Goal: Task Accomplishment & Management: Use online tool/utility

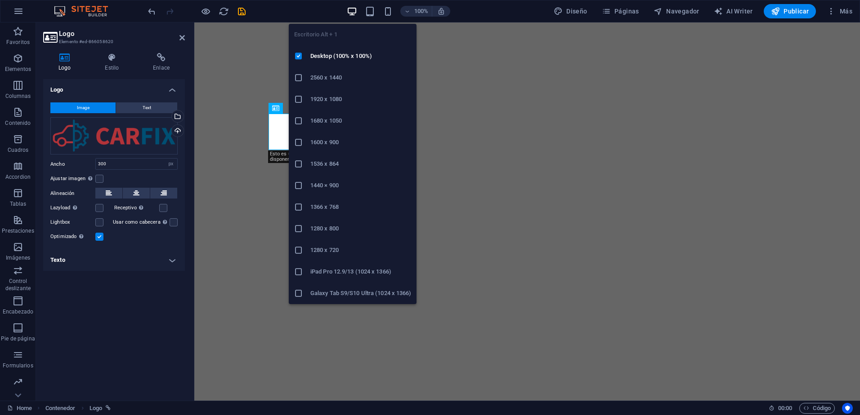
select select "px"
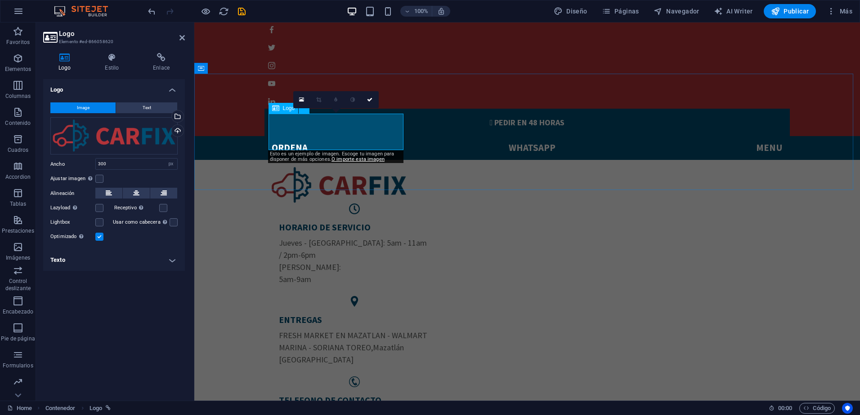
click at [348, 167] on div at bounding box center [527, 185] width 511 height 36
click at [104, 108] on button "Image" at bounding box center [82, 108] width 65 height 11
click at [393, 167] on div at bounding box center [527, 185] width 511 height 36
click at [179, 118] on div "Selecciona archivos del administrador de archivos, de la galería de fotos o car…" at bounding box center [176, 117] width 13 height 13
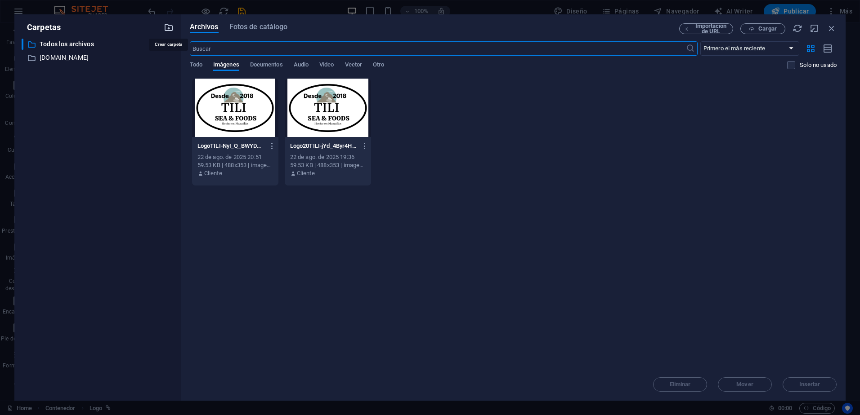
click at [169, 28] on icon "button" at bounding box center [169, 27] width 10 height 10
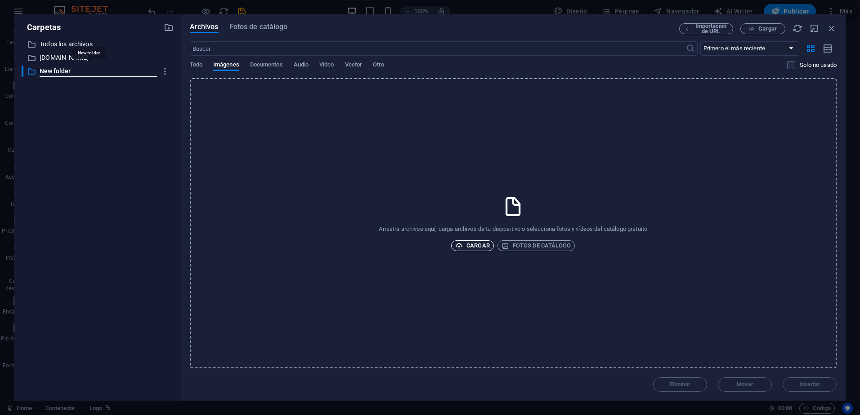
click at [484, 245] on span "Cargar" at bounding box center [472, 246] width 35 height 11
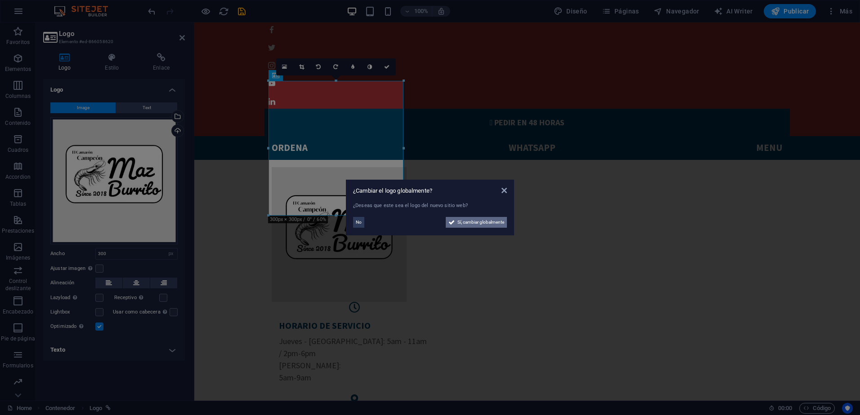
click at [473, 226] on span "Sí, cambiar globalmente" at bounding box center [480, 222] width 47 height 11
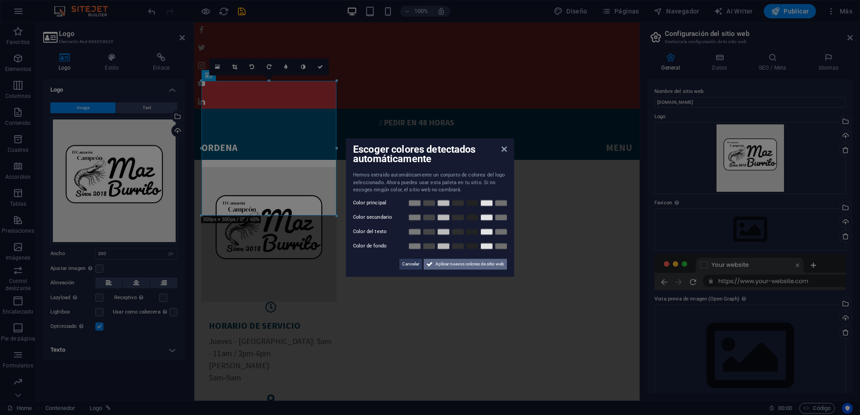
click at [487, 266] on span "Aplicar nuevos colores de sitio web" at bounding box center [469, 264] width 69 height 11
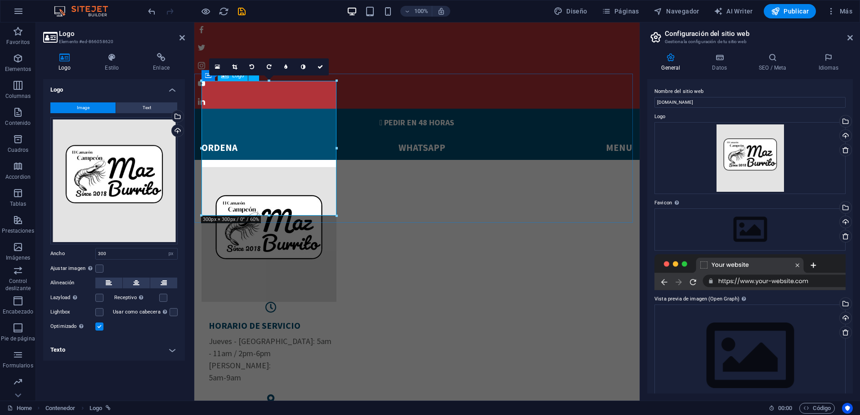
drag, startPoint x: 463, startPoint y: 237, endPoint x: 270, endPoint y: 192, distance: 197.4
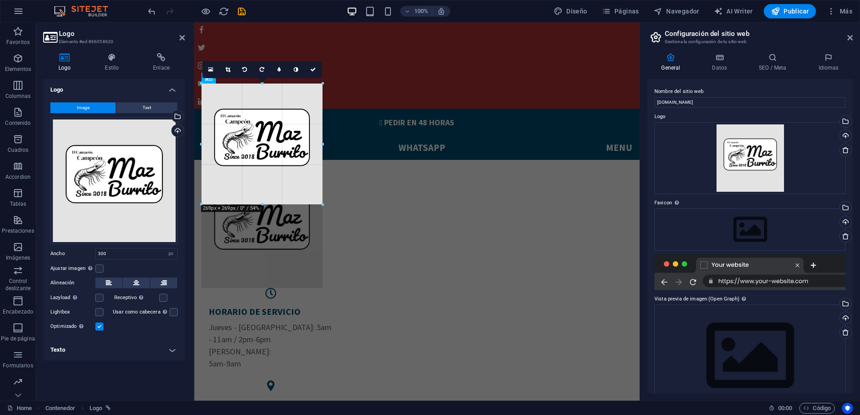
drag, startPoint x: 271, startPoint y: 221, endPoint x: 349, endPoint y: 200, distance: 80.6
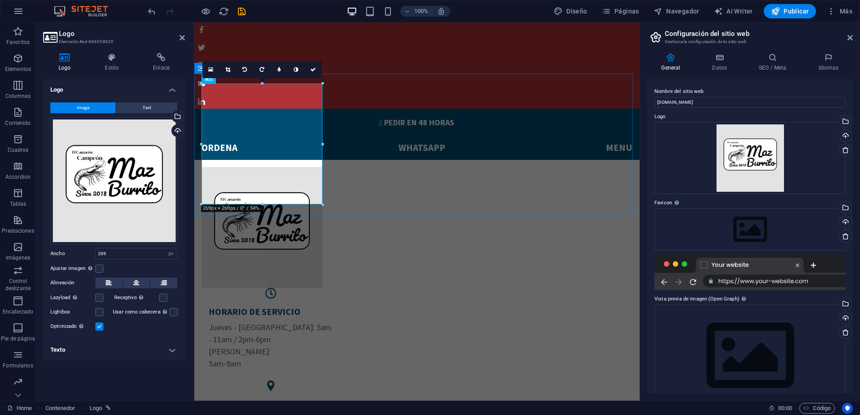
drag, startPoint x: 518, startPoint y: 107, endPoint x: 337, endPoint y: 78, distance: 183.4
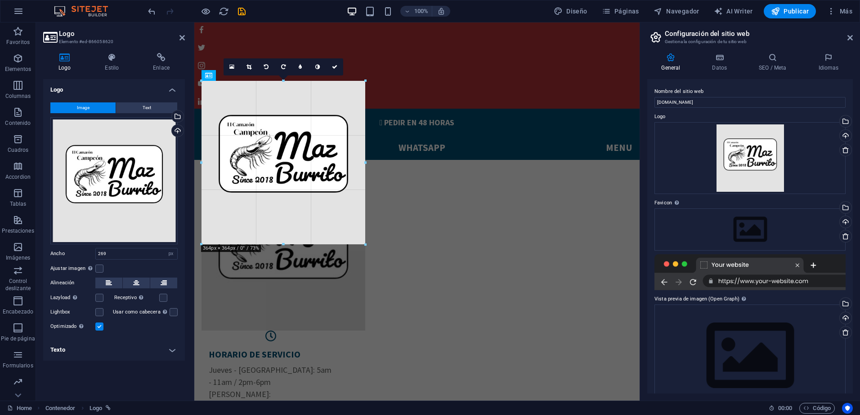
click at [368, 105] on div at bounding box center [413, 163] width 438 height 178
type input "364"
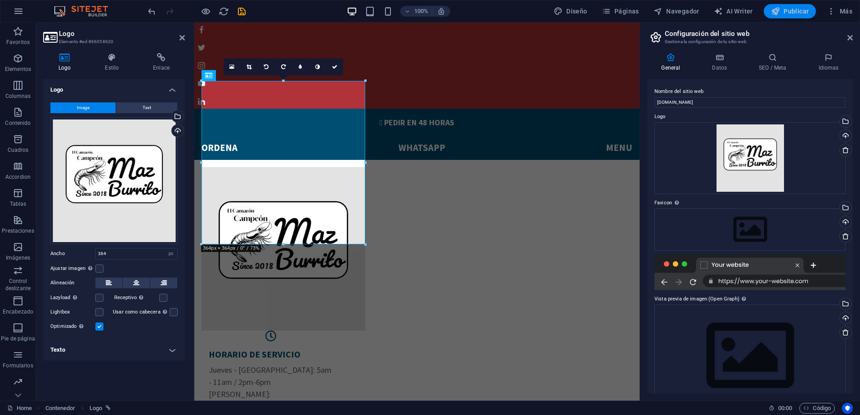
click at [805, 12] on span "Publicar" at bounding box center [790, 11] width 38 height 9
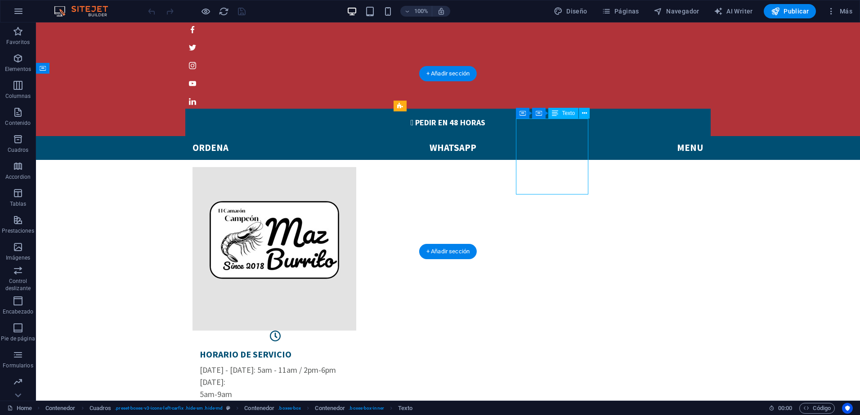
drag, startPoint x: 555, startPoint y: 125, endPoint x: 397, endPoint y: 125, distance: 157.8
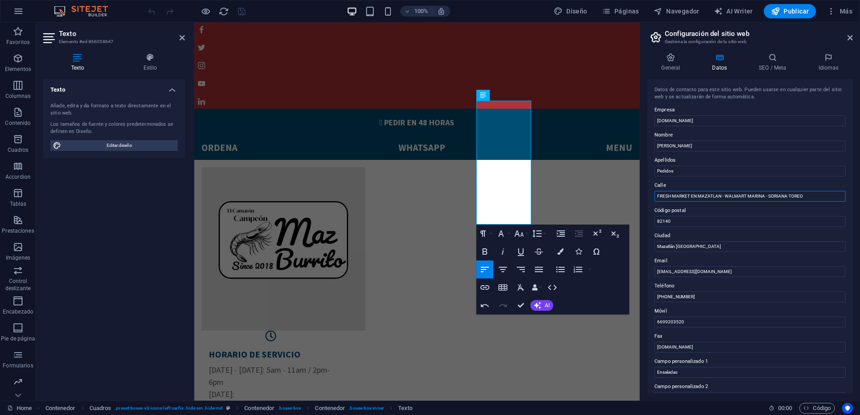
click at [684, 196] on input "FRESH MARKET EN MAZATLAN - WALMART MARINA - SORIANA TOREO" at bounding box center [749, 196] width 191 height 11
click at [673, 196] on input "Punto 1 - FRESH MARKET EN MAZATLAN - Punto 2 - WALMART MARINA - [GEOGRAPHIC_DAT…" at bounding box center [749, 196] width 191 height 11
type input "Punto 1/ FRESH MARKET EN MAZATLAN - Punto 2/ WALMART MARINA - Punto 3/ SORIANA …"
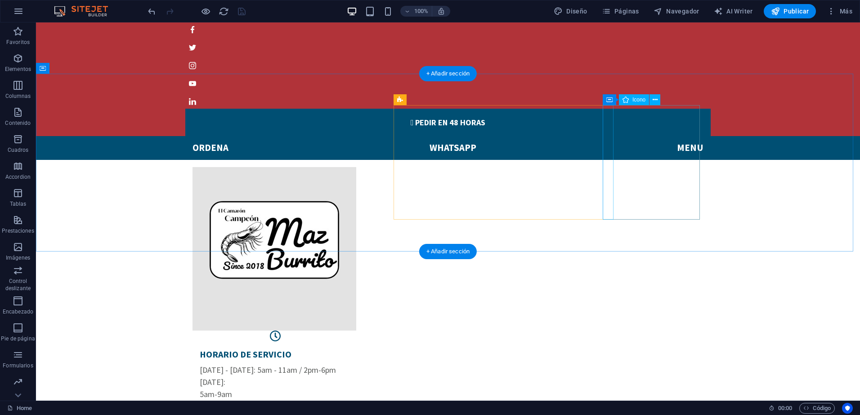
click at [608, 162] on figure at bounding box center [484, 234] width 824 height 379
click at [609, 162] on figure at bounding box center [484, 234] width 824 height 379
drag, startPoint x: 609, startPoint y: 162, endPoint x: 609, endPoint y: 129, distance: 33.3
click at [610, 128] on figure at bounding box center [484, 234] width 824 height 379
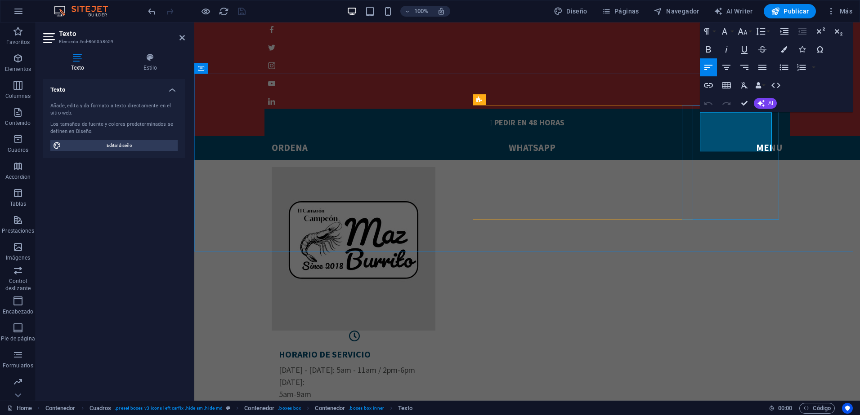
drag, startPoint x: 743, startPoint y: 134, endPoint x: 755, endPoint y: 141, distance: 13.7
drag, startPoint x: 756, startPoint y: 165, endPoint x: 698, endPoint y: 170, distance: 58.7
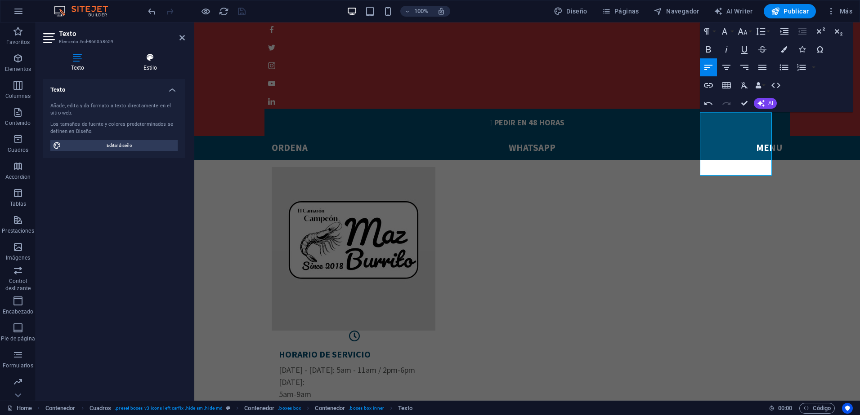
click at [150, 58] on icon at bounding box center [150, 57] width 69 height 9
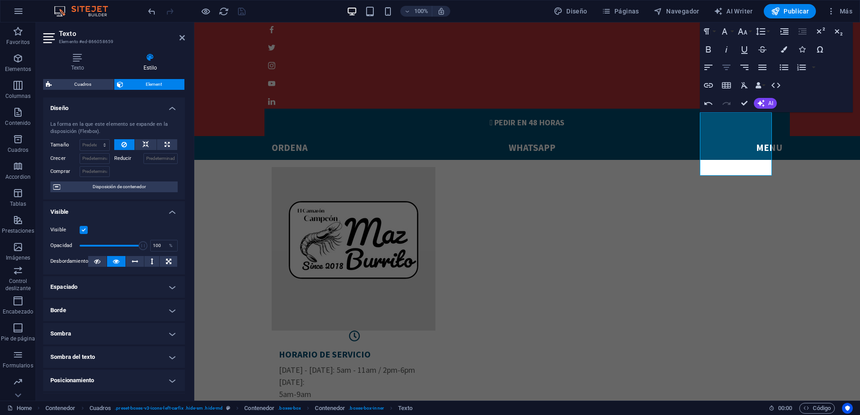
click at [728, 68] on icon "button" at bounding box center [726, 67] width 8 height 5
drag, startPoint x: 760, startPoint y: 146, endPoint x: 696, endPoint y: 118, distance: 69.7
click at [723, 68] on icon "button" at bounding box center [726, 67] width 8 height 5
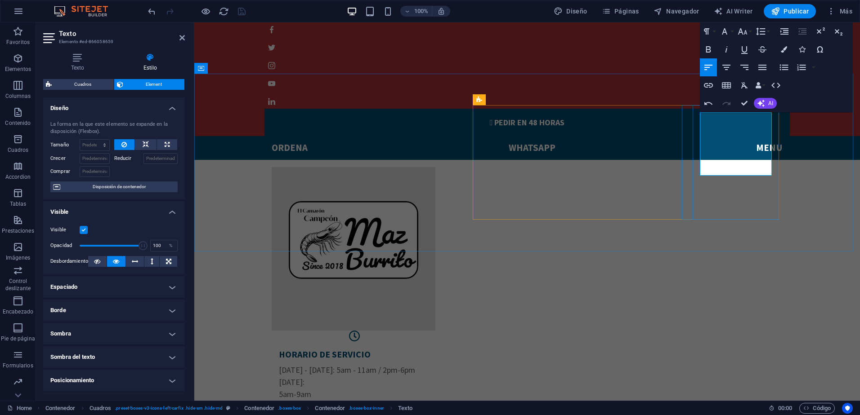
drag, startPoint x: 763, startPoint y: 147, endPoint x: 717, endPoint y: 150, distance: 45.9
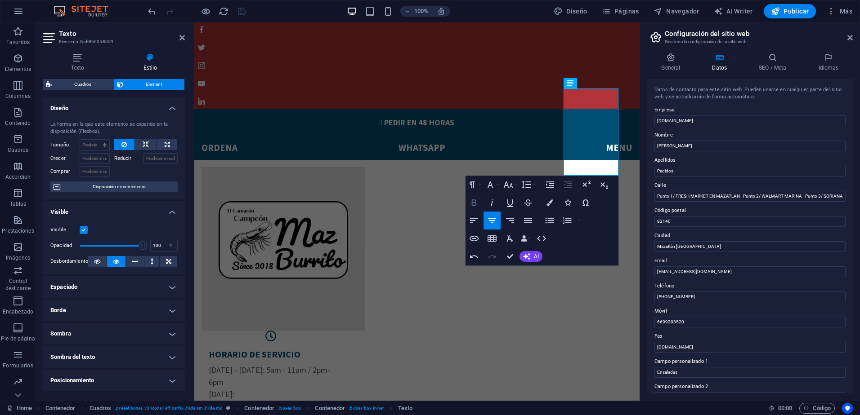
click at [474, 204] on icon "button" at bounding box center [474, 202] width 11 height 11
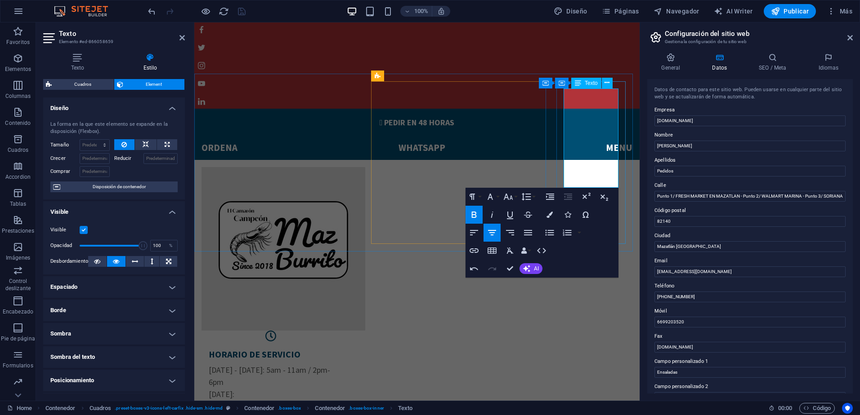
click at [665, 295] on input "[PHONE_NUMBER]" at bounding box center [749, 297] width 191 height 11
click at [666, 296] on input "[PHONE_NUMBER]" at bounding box center [749, 297] width 191 height 11
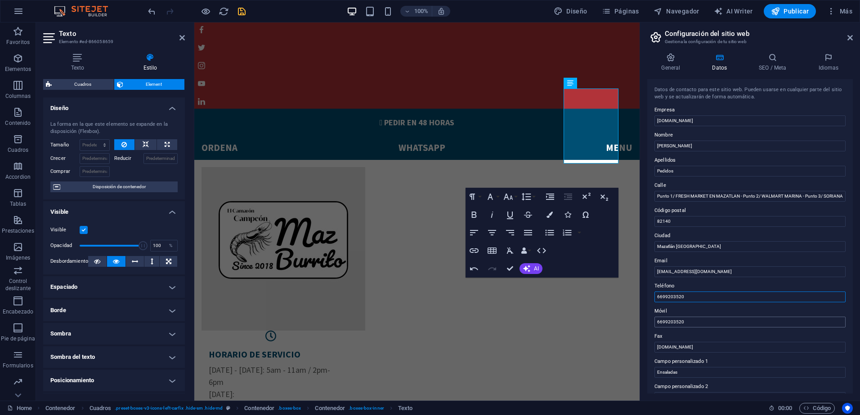
type input "6699203520"
click at [702, 322] on input "6699203520" at bounding box center [749, 322] width 191 height 11
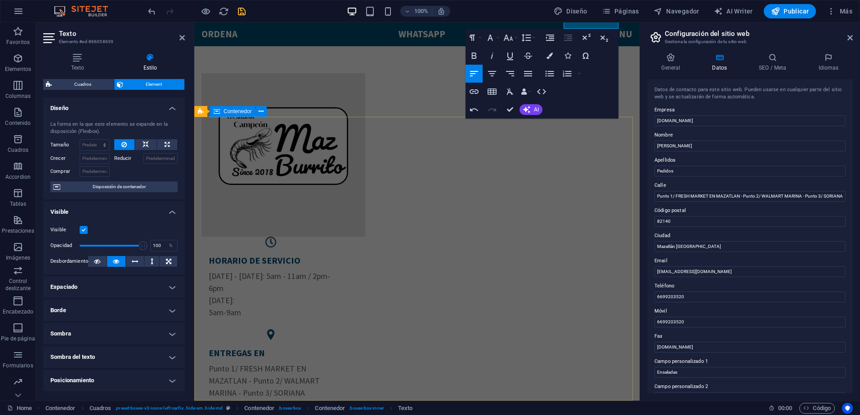
scroll to position [45, 0]
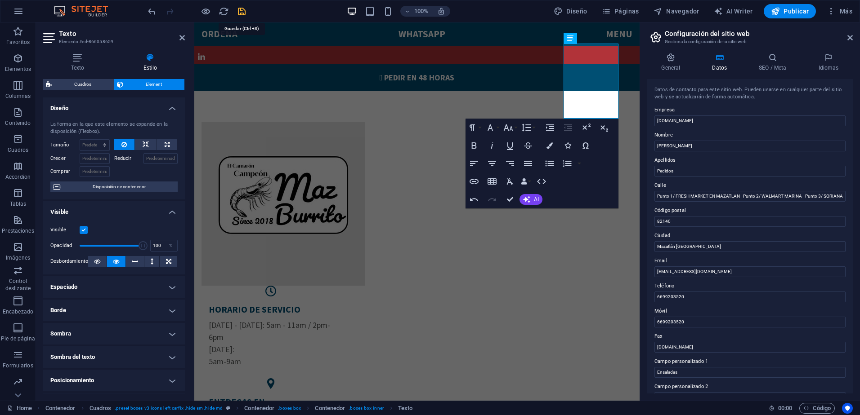
click at [241, 9] on icon "save" at bounding box center [242, 11] width 10 height 10
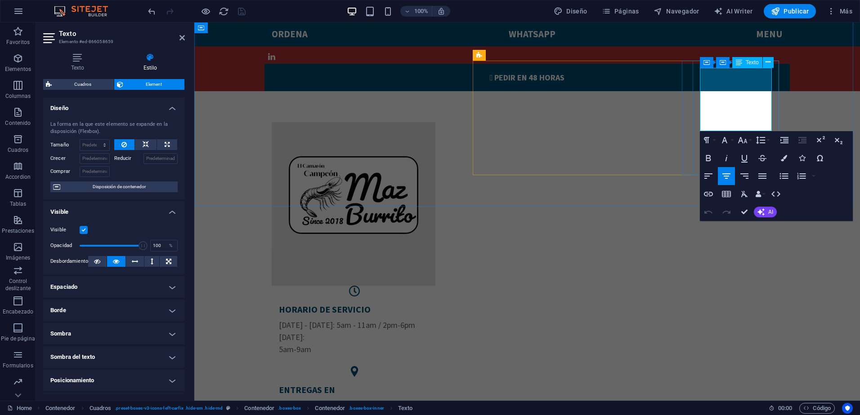
drag, startPoint x: 759, startPoint y: 124, endPoint x: 712, endPoint y: 122, distance: 47.2
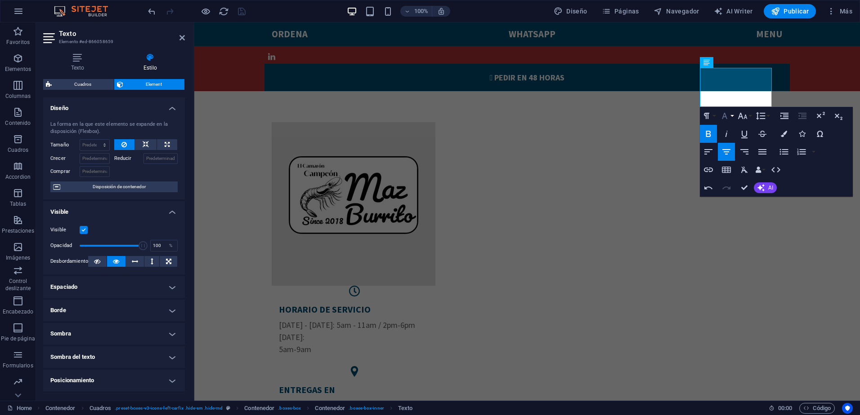
scroll to position [27, 0]
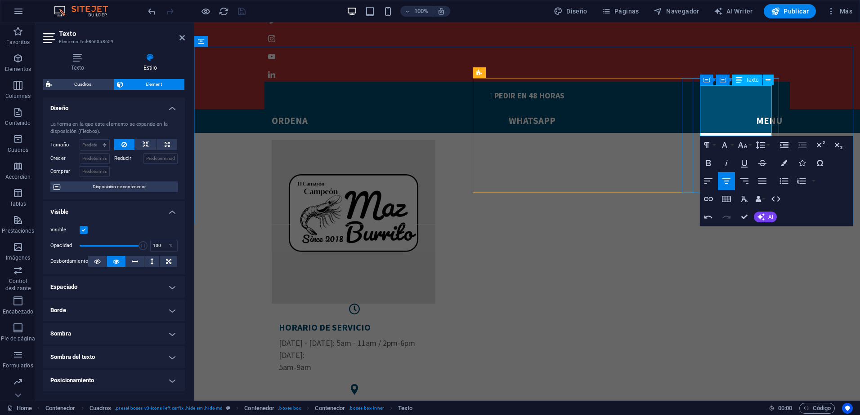
click at [0, 0] on span "Publicar" at bounding box center [0, 0] width 0 height 0
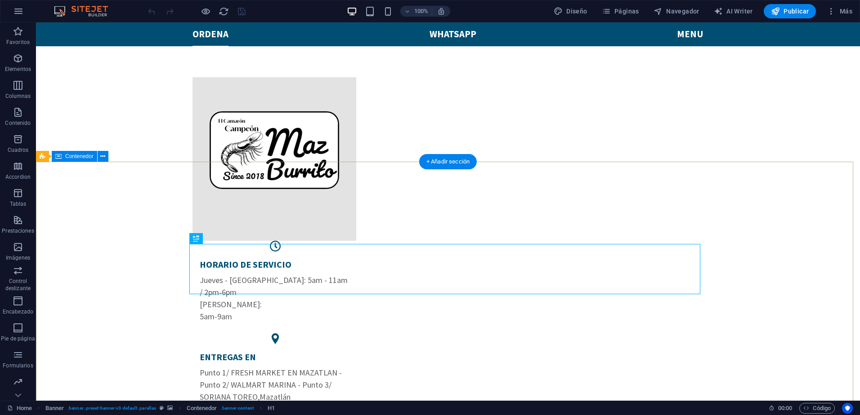
scroll to position [180, 0]
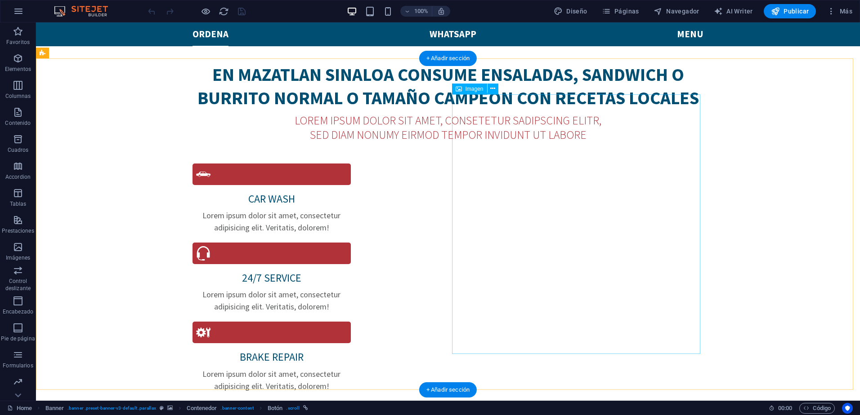
scroll to position [1079, 0]
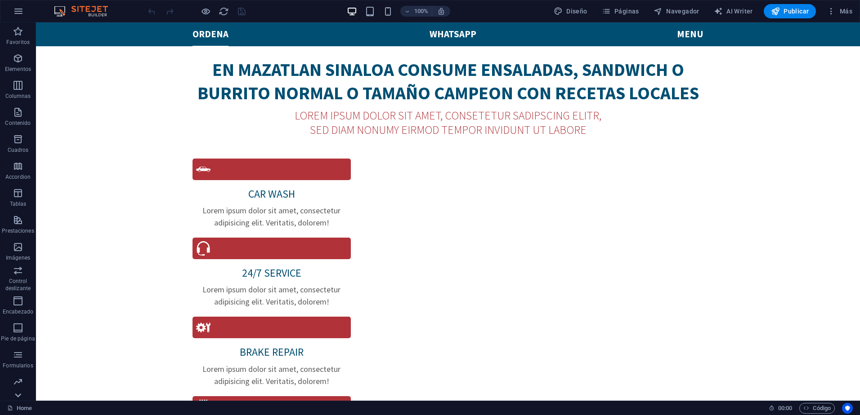
click at [20, 397] on icon at bounding box center [18, 395] width 13 height 13
click at [20, 395] on p "Colecciones" at bounding box center [18, 393] width 30 height 7
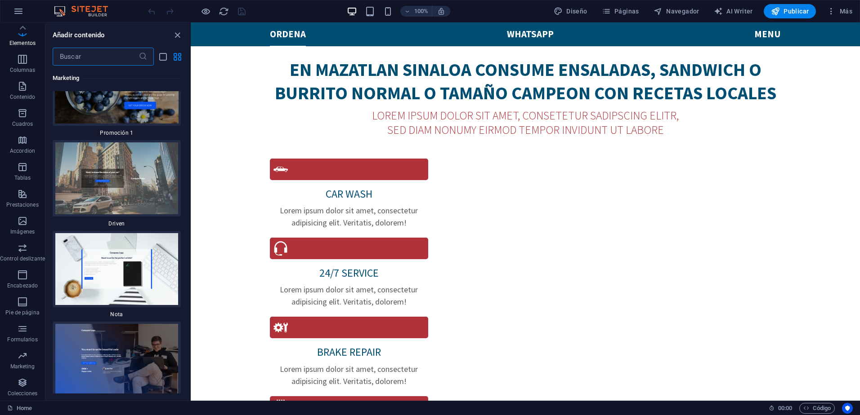
scroll to position [15377, 0]
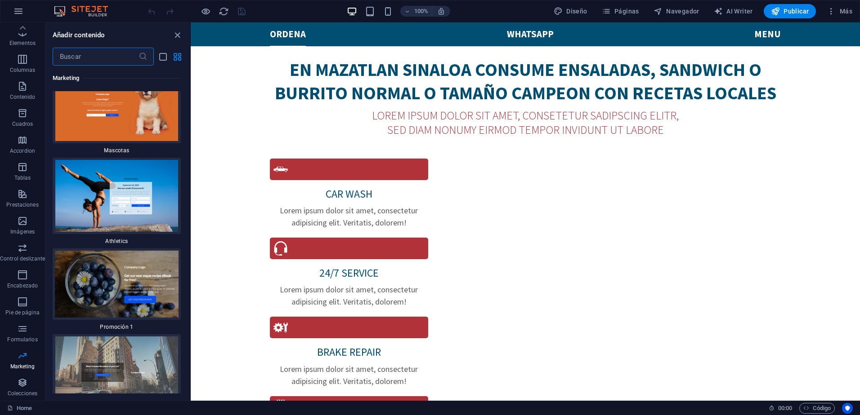
click at [85, 56] on input "text" at bounding box center [96, 57] width 86 height 18
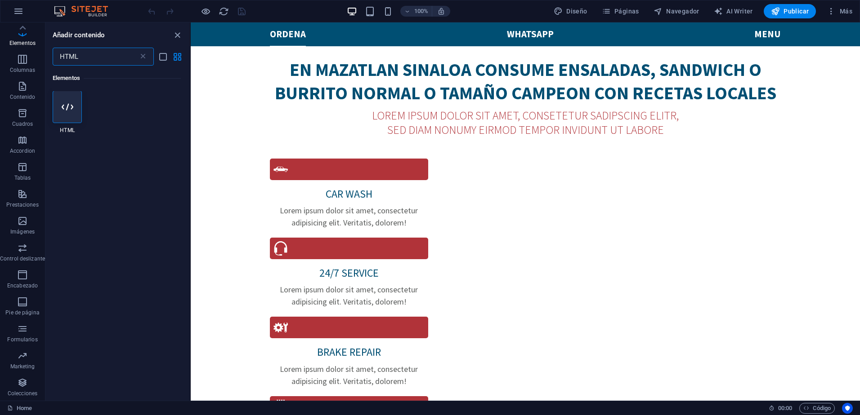
scroll to position [0, 0]
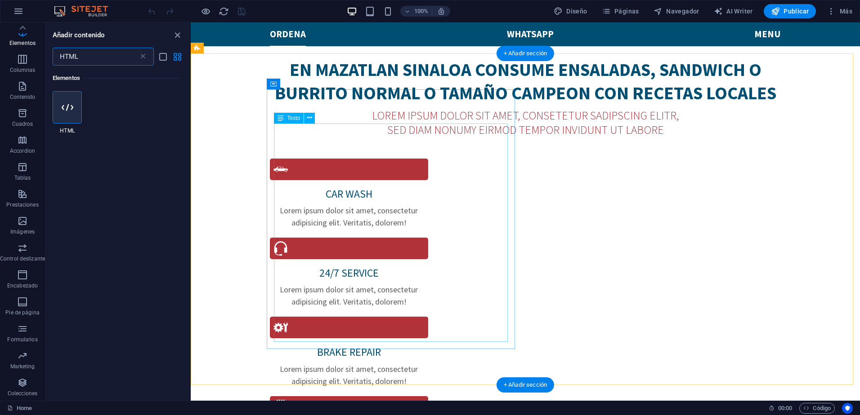
type input "HTML"
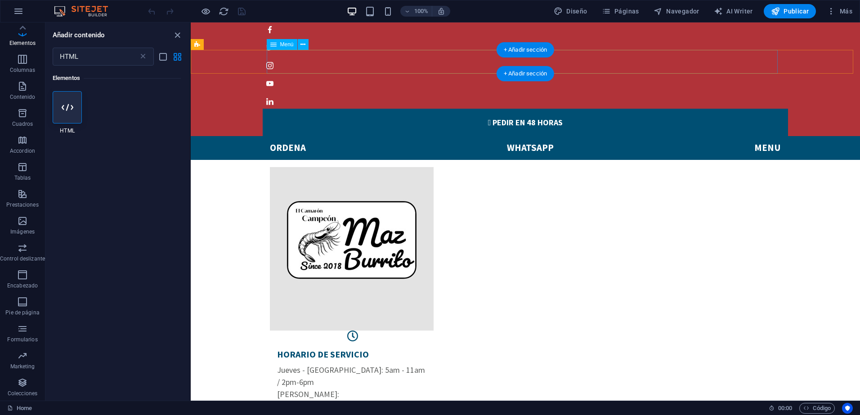
click at [527, 136] on nav "ORDENA WhatsApp MENU" at bounding box center [525, 148] width 511 height 24
click at [545, 136] on nav "ORDENA WhatsApp MENU" at bounding box center [525, 148] width 511 height 24
click at [522, 136] on nav "ORDENA WhatsApp MENU" at bounding box center [525, 148] width 511 height 24
select select
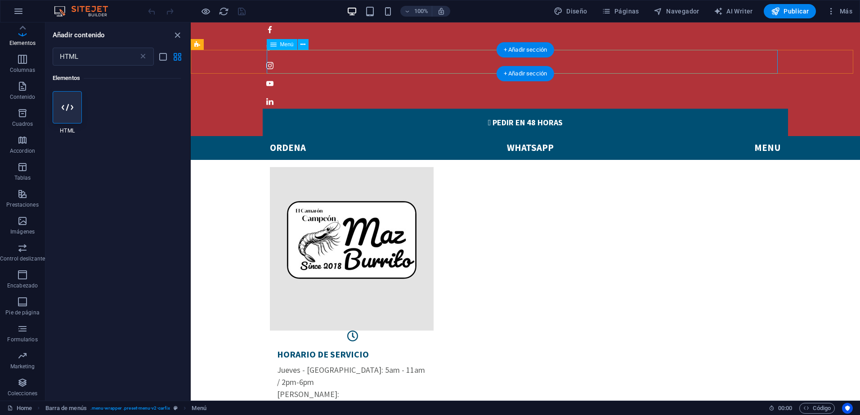
select select
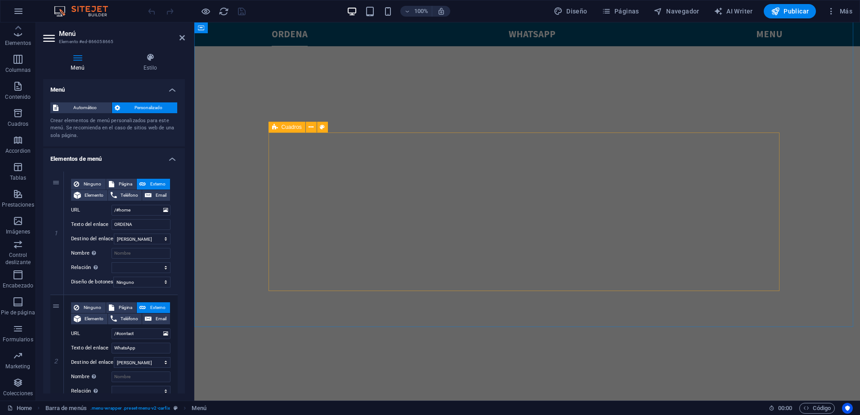
scroll to position [540, 0]
click at [19, 382] on icon "button" at bounding box center [18, 383] width 11 height 11
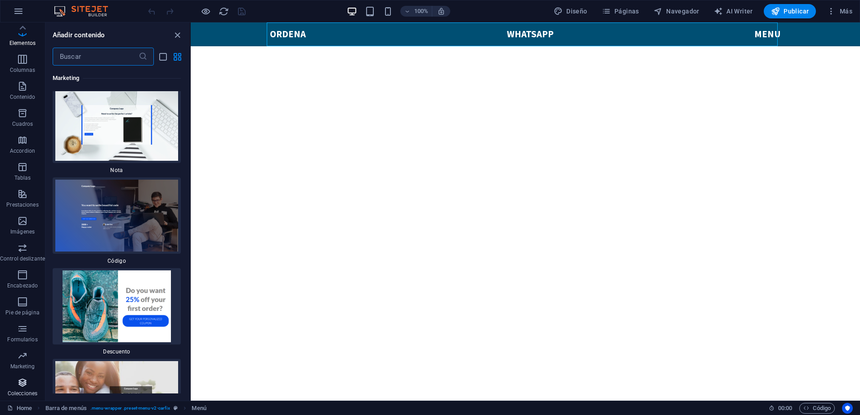
scroll to position [15909, 0]
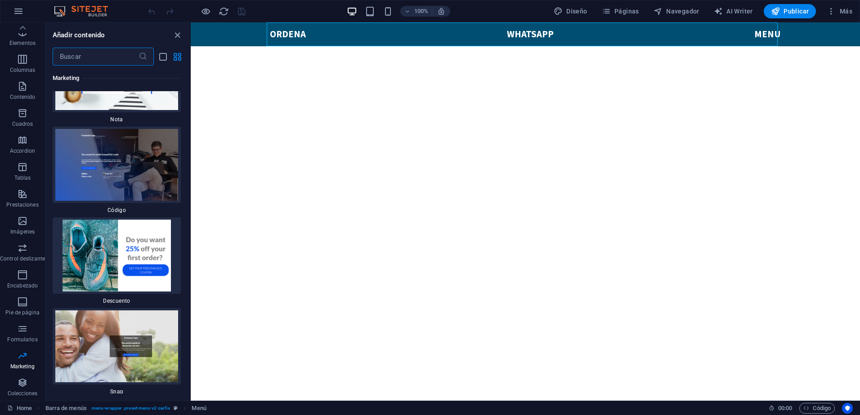
click at [97, 56] on input "text" at bounding box center [96, 57] width 86 height 18
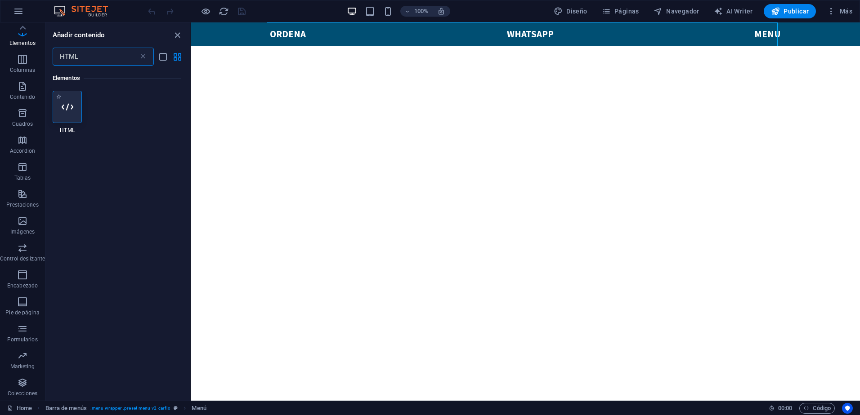
scroll to position [0, 0]
type input "HTML"
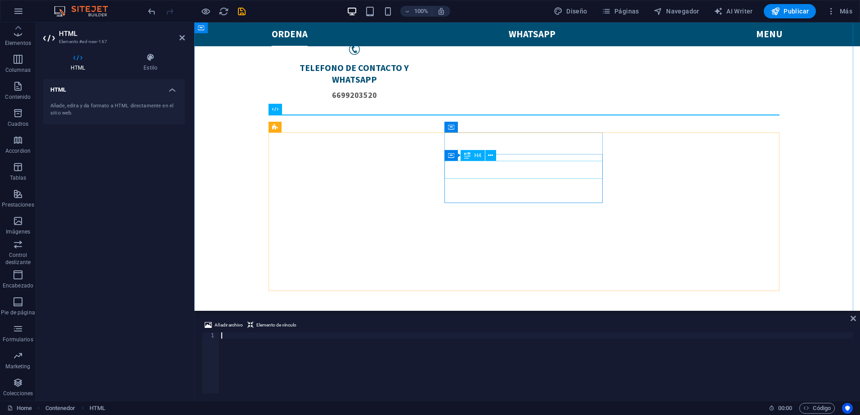
scroll to position [382, 0]
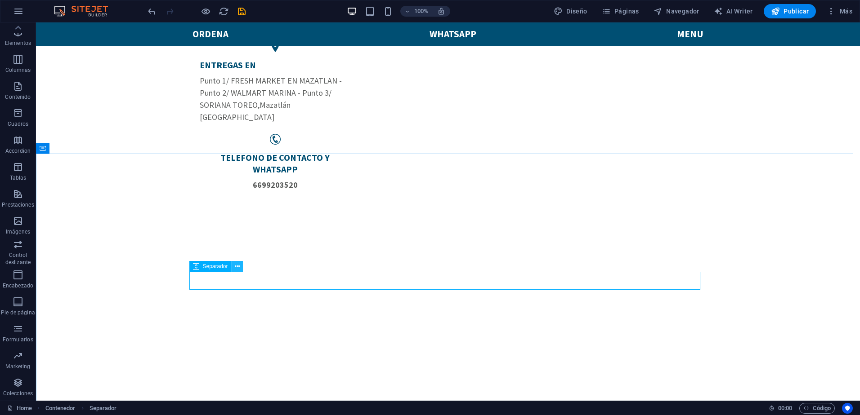
click at [239, 266] on icon at bounding box center [237, 266] width 5 height 9
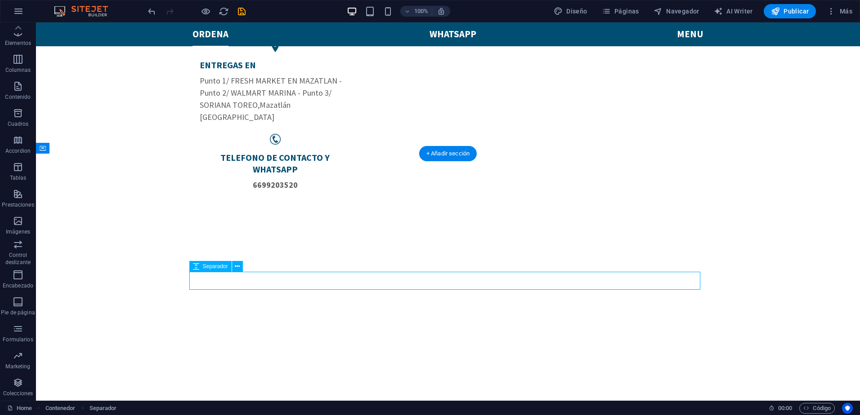
select select "rem"
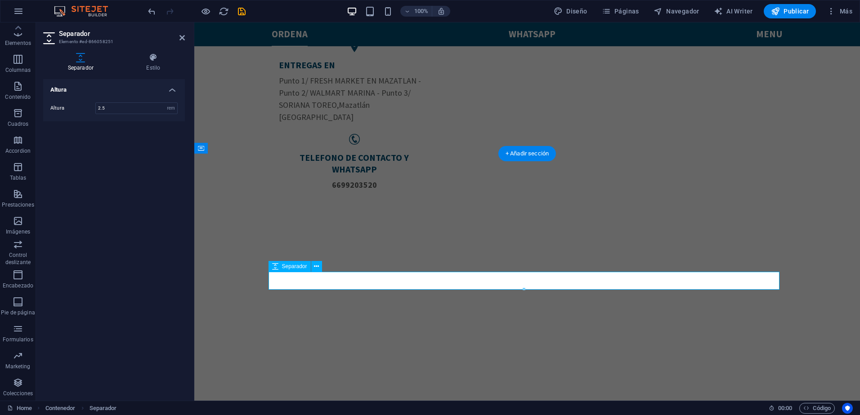
drag, startPoint x: 519, startPoint y: 278, endPoint x: 362, endPoint y: 278, distance: 157.8
click at [180, 36] on icon at bounding box center [181, 37] width 5 height 7
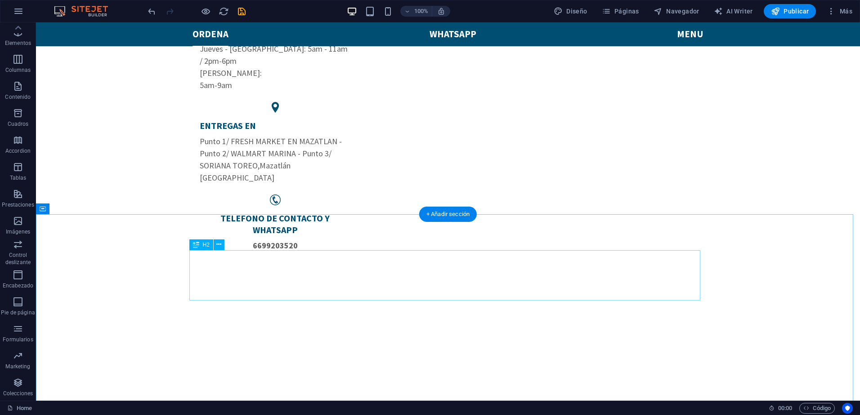
scroll to position [450, 0]
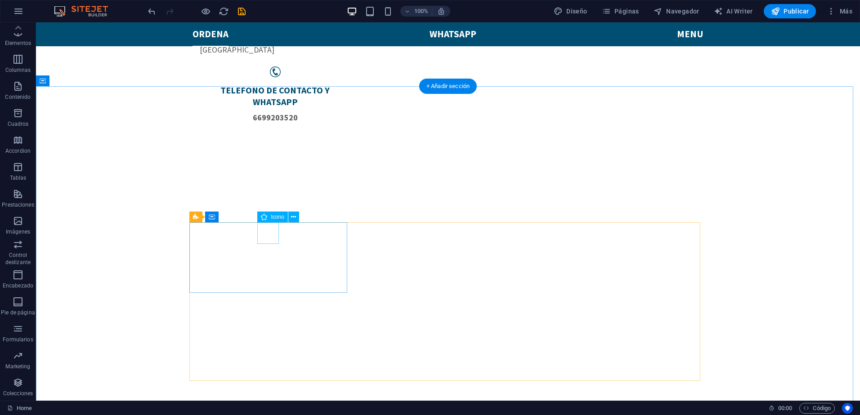
select select "xMidYMid"
select select "px"
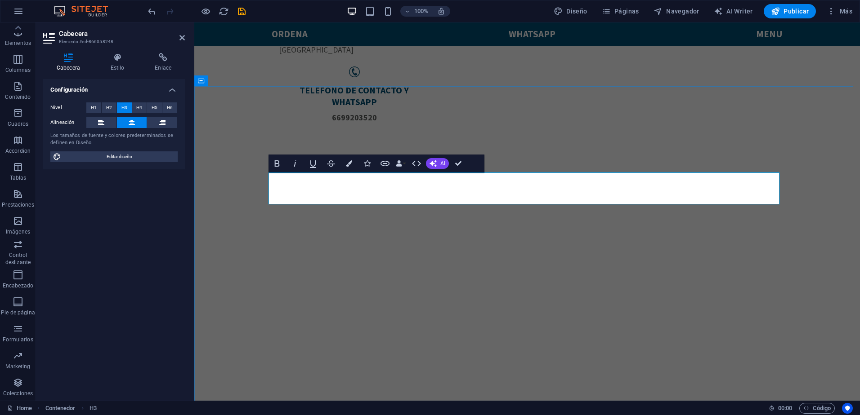
drag, startPoint x: 656, startPoint y: 196, endPoint x: 259, endPoint y: 182, distance: 397.3
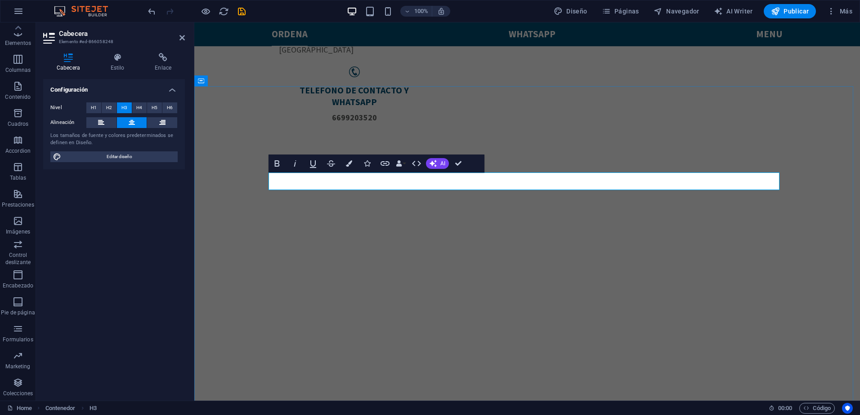
drag, startPoint x: 646, startPoint y: 181, endPoint x: 399, endPoint y: 180, distance: 246.4
click at [278, 165] on icon "button" at bounding box center [277, 163] width 11 height 11
click at [122, 63] on h4 "Estilo" at bounding box center [119, 62] width 45 height 19
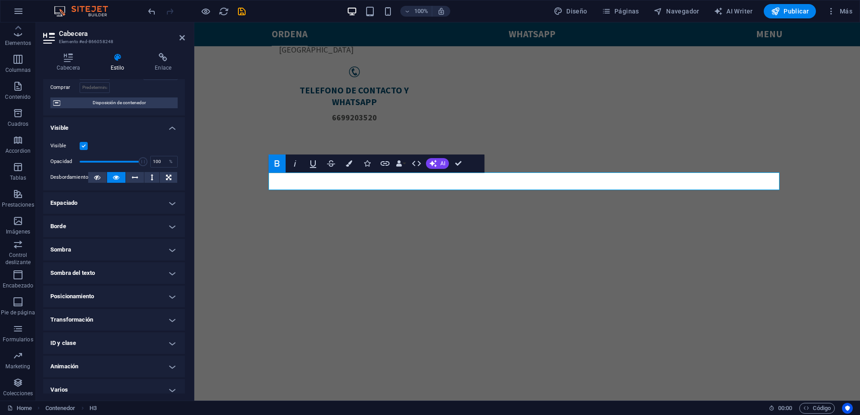
scroll to position [73, 0]
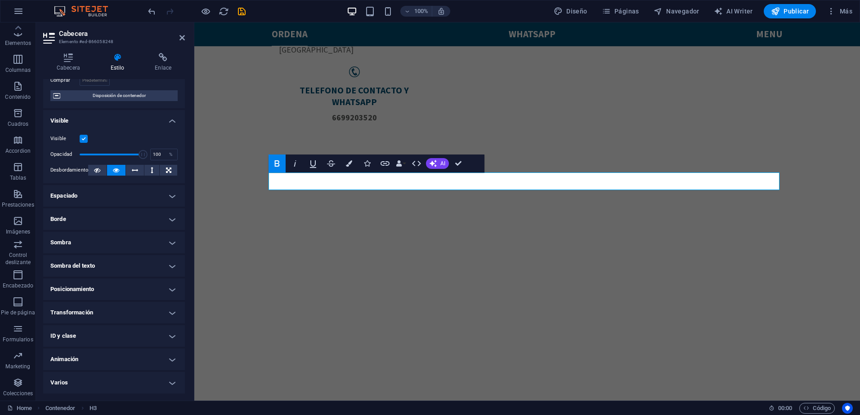
click at [143, 384] on h4 "Varios" at bounding box center [114, 383] width 142 height 22
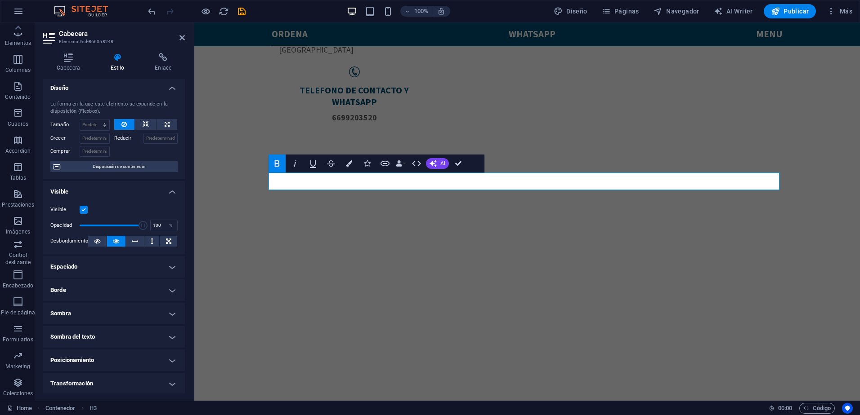
scroll to position [0, 0]
click at [161, 60] on icon at bounding box center [163, 57] width 44 height 9
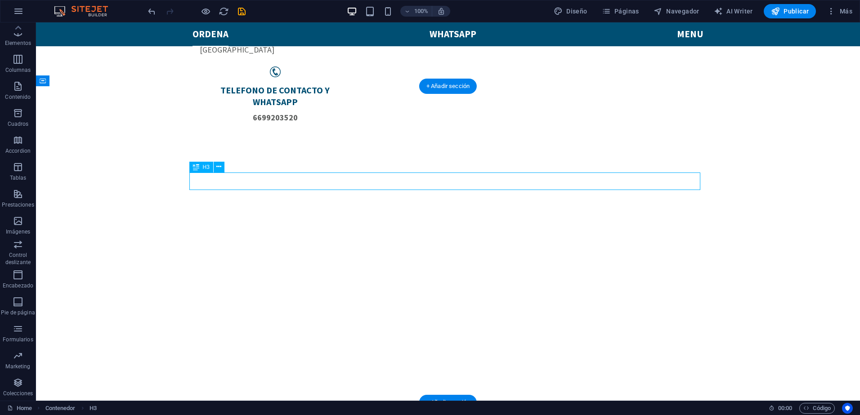
drag, startPoint x: 420, startPoint y: 181, endPoint x: 263, endPoint y: 180, distance: 157.8
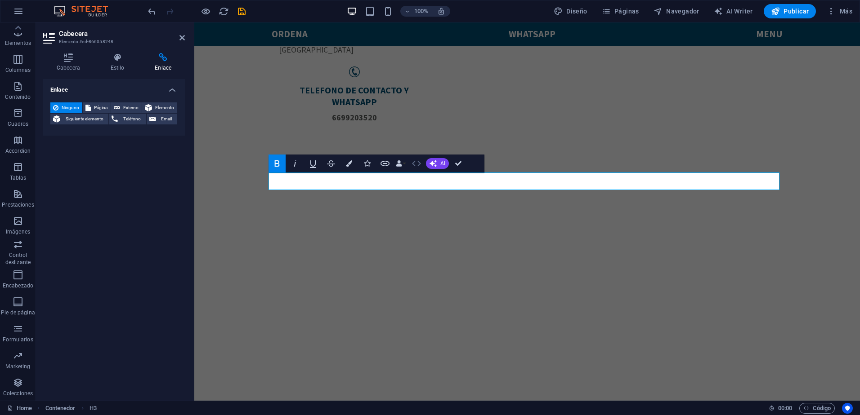
click at [416, 162] on icon "button" at bounding box center [416, 163] width 11 height 11
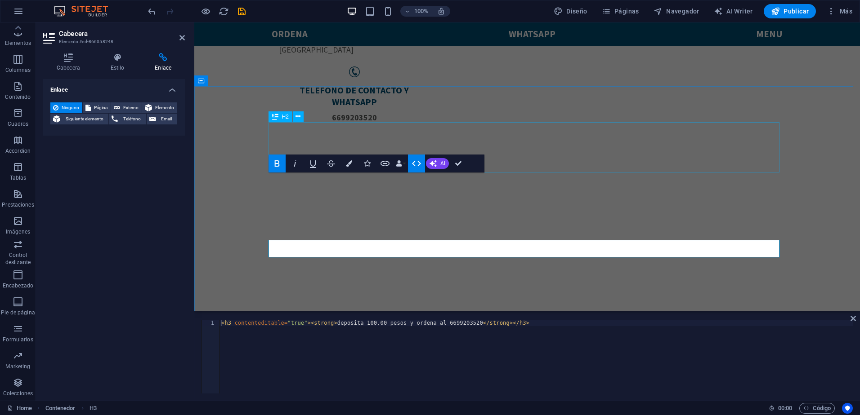
scroll to position [382, 0]
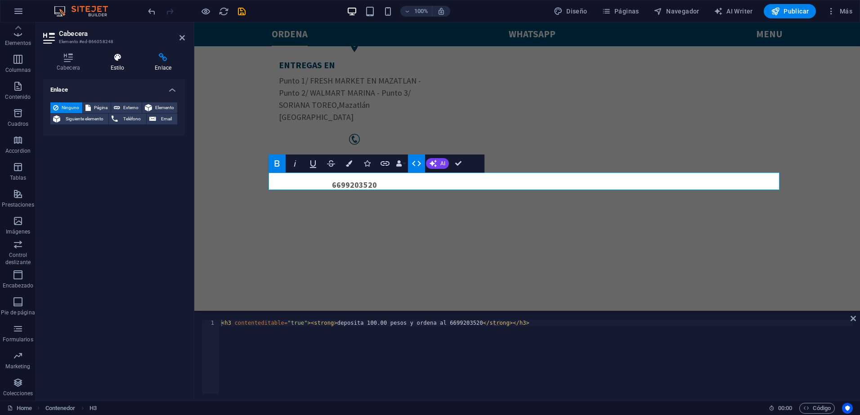
click at [114, 53] on icon at bounding box center [117, 57] width 41 height 9
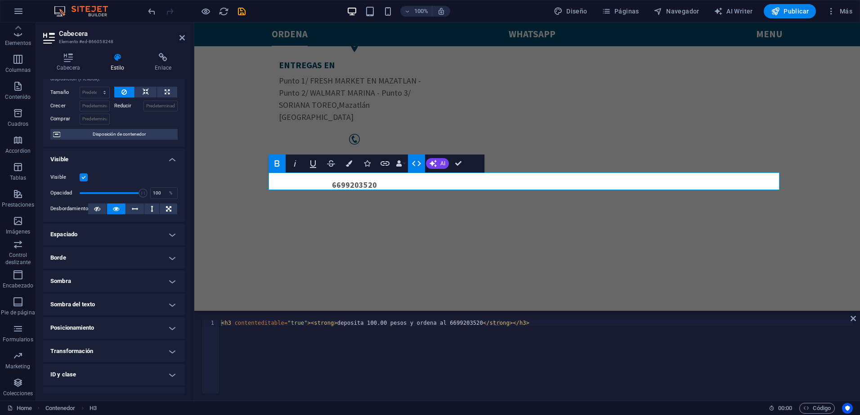
scroll to position [45, 0]
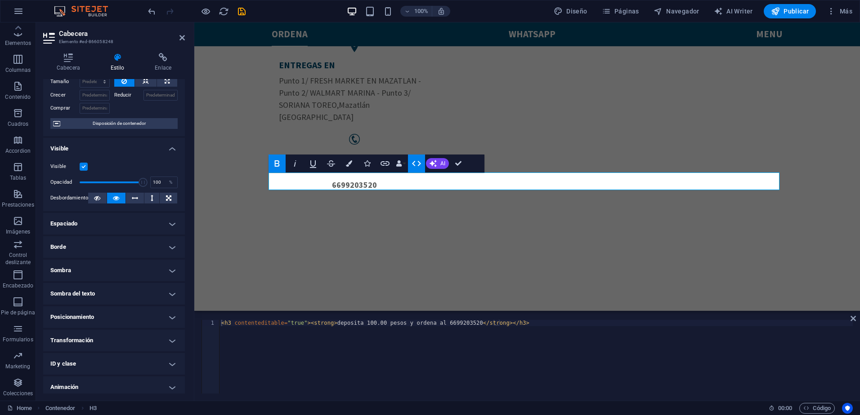
click at [137, 268] on h4 "Sombra" at bounding box center [114, 271] width 142 height 22
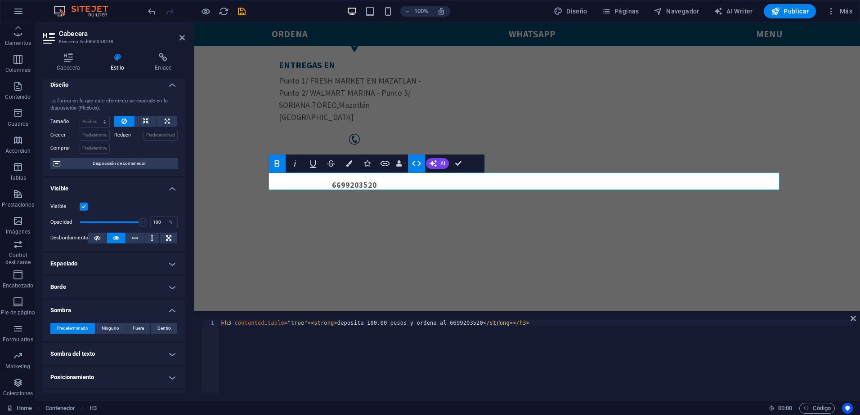
scroll to position [0, 0]
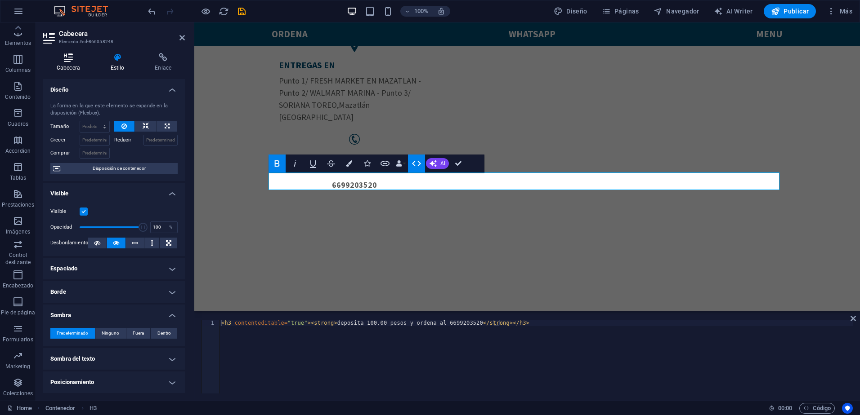
click at [74, 63] on h4 "Cabecera" at bounding box center [70, 62] width 54 height 19
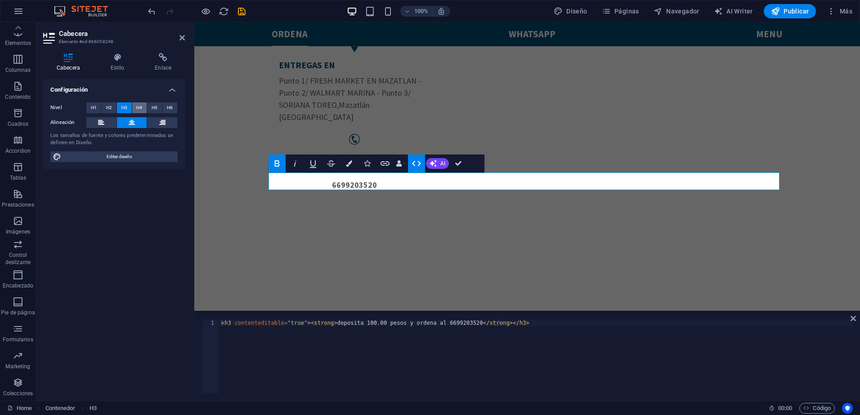
click at [140, 108] on span "H4" at bounding box center [139, 108] width 6 height 11
click at [154, 108] on span "H5" at bounding box center [155, 108] width 6 height 11
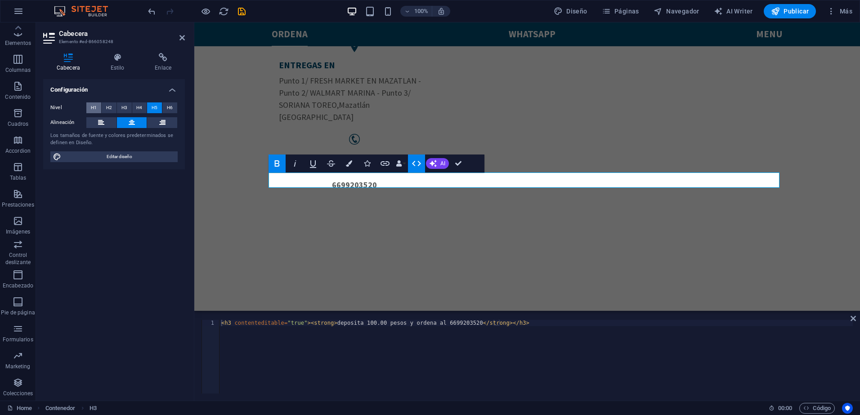
click at [98, 108] on button "H1" at bounding box center [93, 108] width 15 height 11
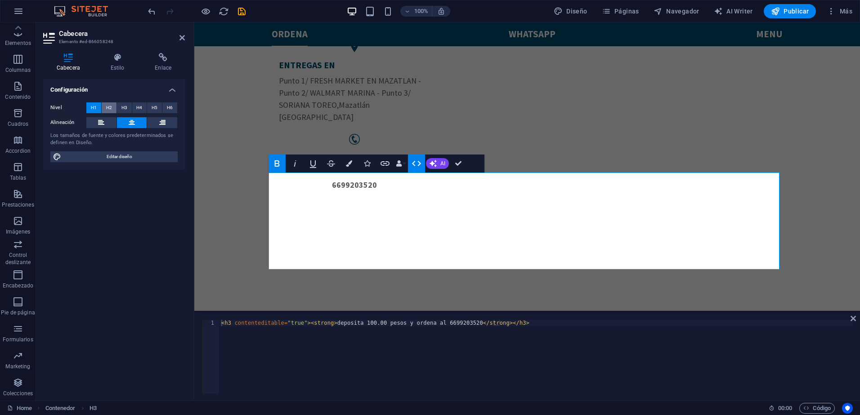
click at [112, 110] on span "H2" at bounding box center [109, 108] width 6 height 11
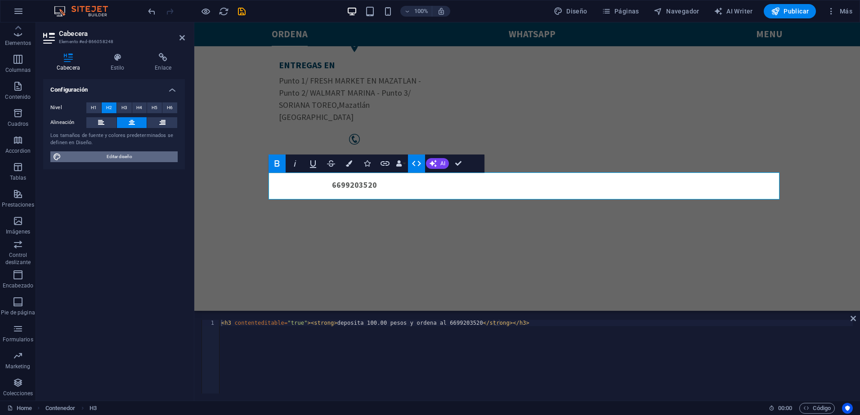
click at [129, 158] on span "Editar diseño" at bounding box center [119, 157] width 111 height 11
select select "px"
select select "400"
select select "px"
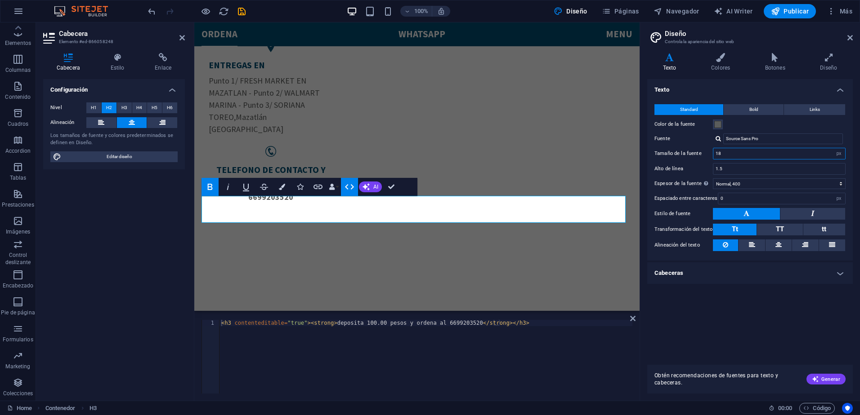
click at [723, 153] on input "18" at bounding box center [779, 153] width 132 height 11
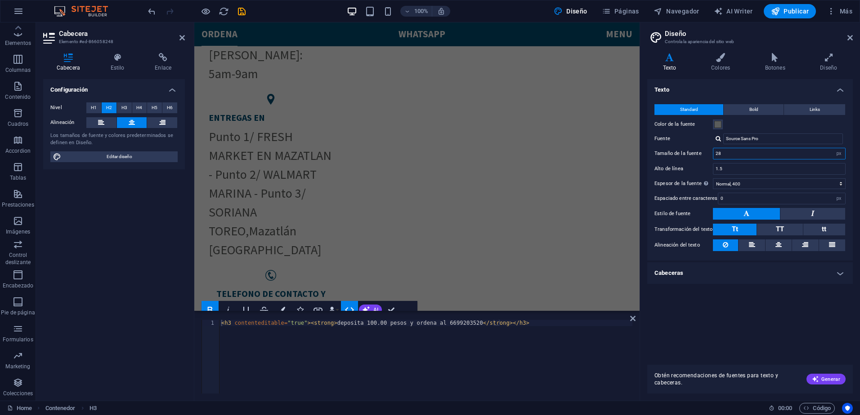
click at [755, 154] on input "28" at bounding box center [779, 153] width 132 height 11
type input "28"
click at [240, 8] on icon "save" at bounding box center [242, 11] width 10 height 10
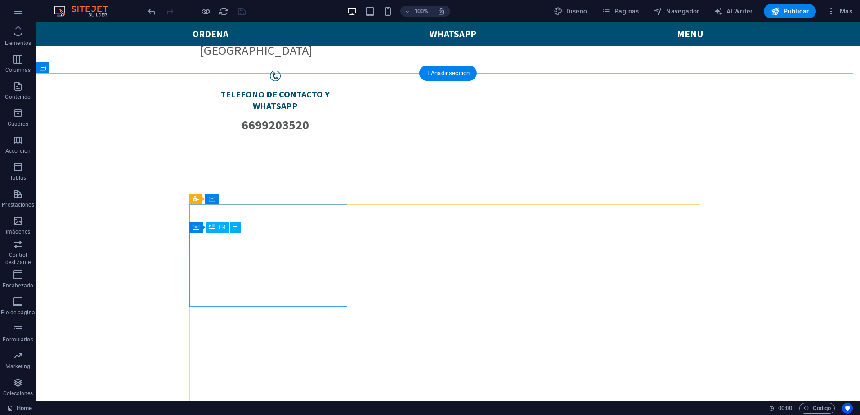
scroll to position [562, 0]
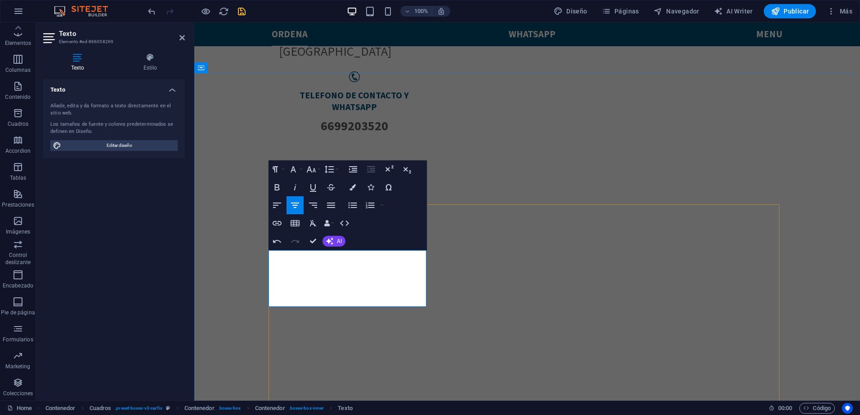
drag, startPoint x: 403, startPoint y: 259, endPoint x: 473, endPoint y: 250, distance: 70.8
click at [276, 189] on icon "button" at bounding box center [277, 187] width 11 height 11
drag, startPoint x: 419, startPoint y: 298, endPoint x: 275, endPoint y: 265, distance: 147.5
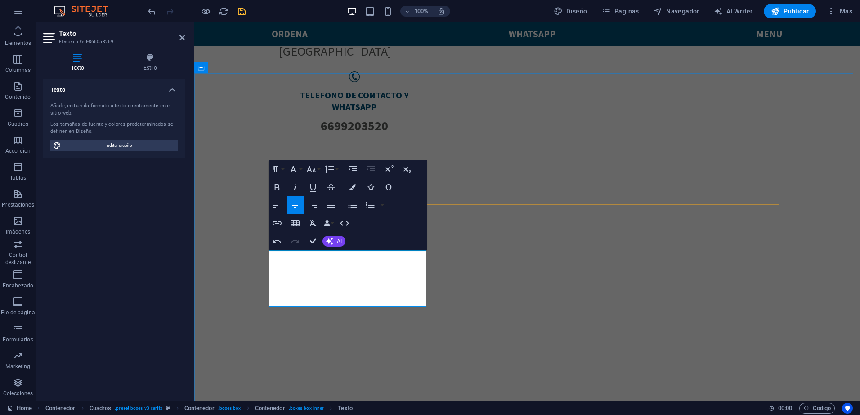
copy div "55.00 Pesos Cada Uno . Promoción 2 x 100.00 Incluye Salsa Verde y Macha"
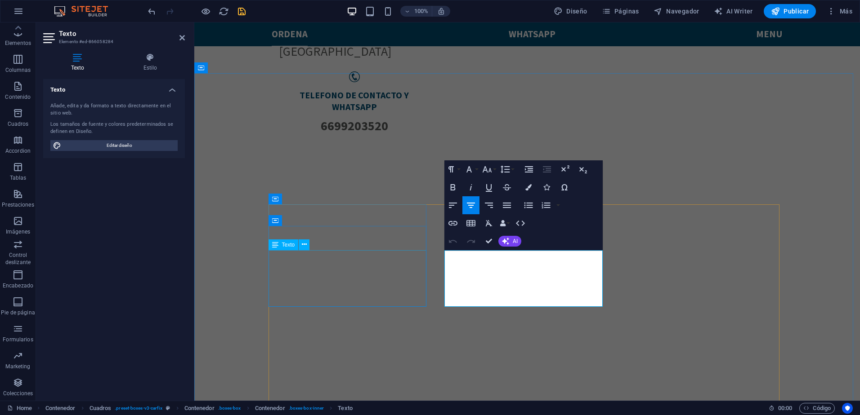
drag, startPoint x: 582, startPoint y: 300, endPoint x: 403, endPoint y: 260, distance: 183.8
drag, startPoint x: 559, startPoint y: 282, endPoint x: 564, endPoint y: 300, distance: 18.5
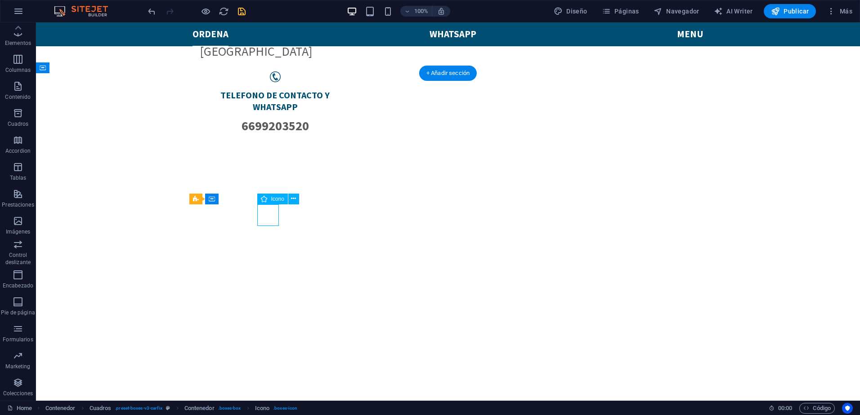
select select "xMidYMid"
select select "px"
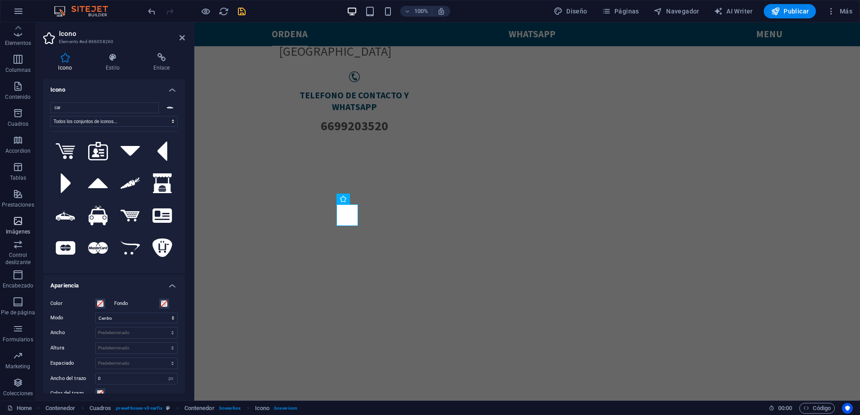
click at [18, 219] on icon "button" at bounding box center [18, 221] width 11 height 11
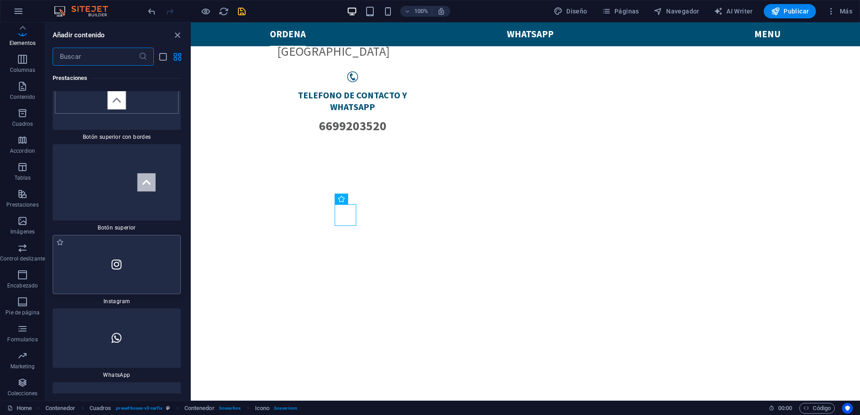
scroll to position [8579, 0]
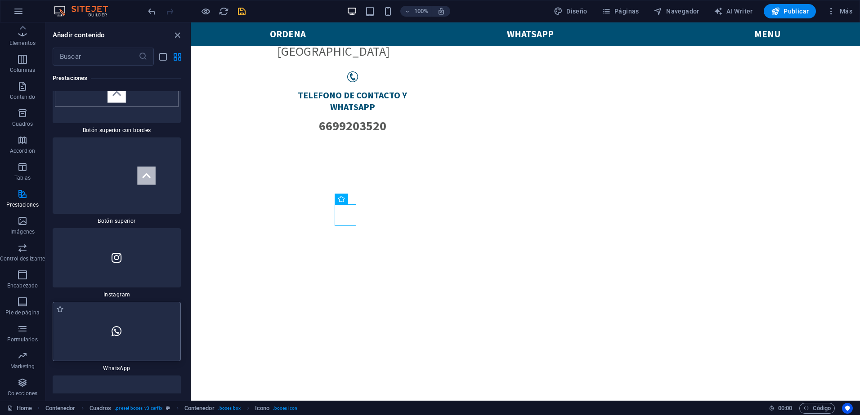
click at [135, 324] on div at bounding box center [117, 331] width 128 height 59
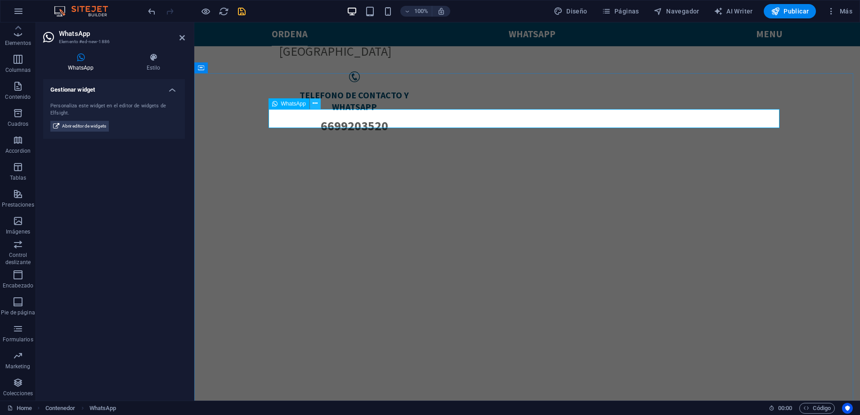
click at [313, 104] on icon at bounding box center [315, 103] width 5 height 9
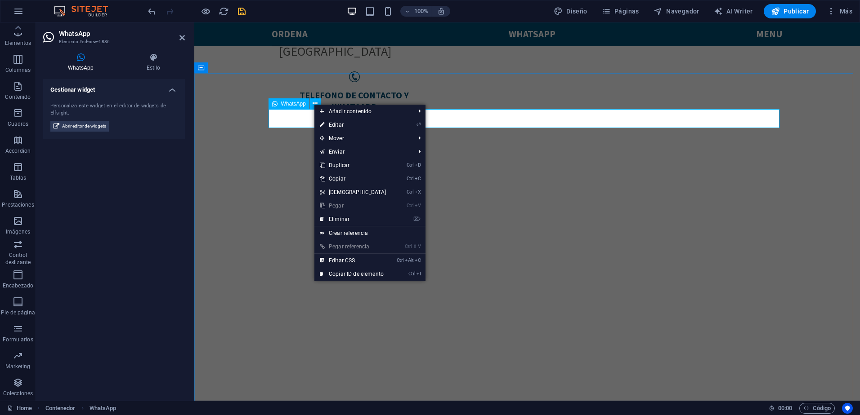
click at [298, 105] on span "WhatsApp" at bounding box center [293, 103] width 25 height 5
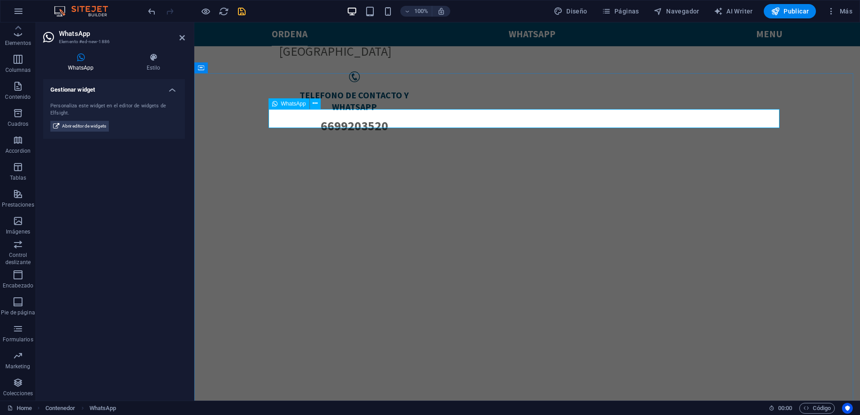
click at [317, 106] on icon at bounding box center [315, 103] width 5 height 9
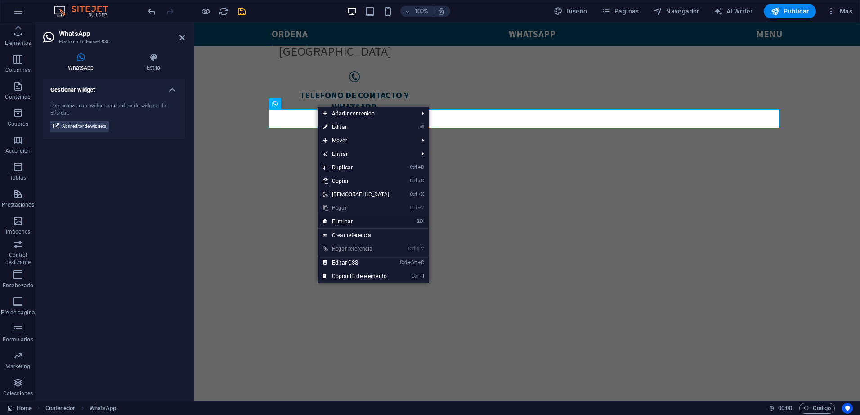
click at [349, 219] on link "⌦ Eliminar" at bounding box center [355, 221] width 77 height 13
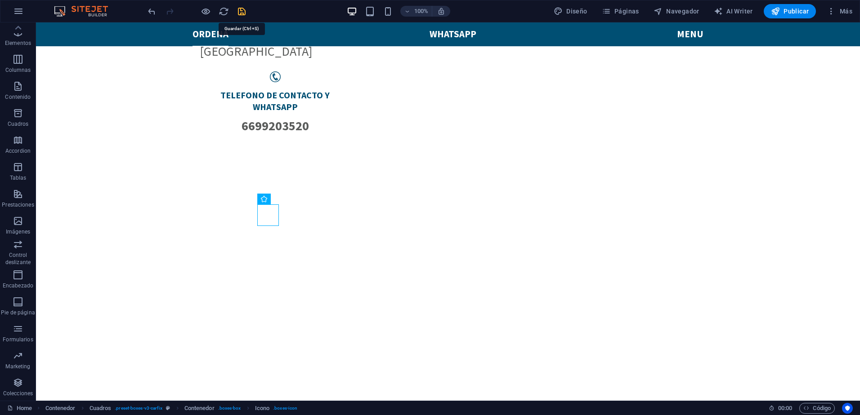
click at [239, 13] on icon "save" at bounding box center [242, 11] width 10 height 10
